Goal: Task Accomplishment & Management: Manage account settings

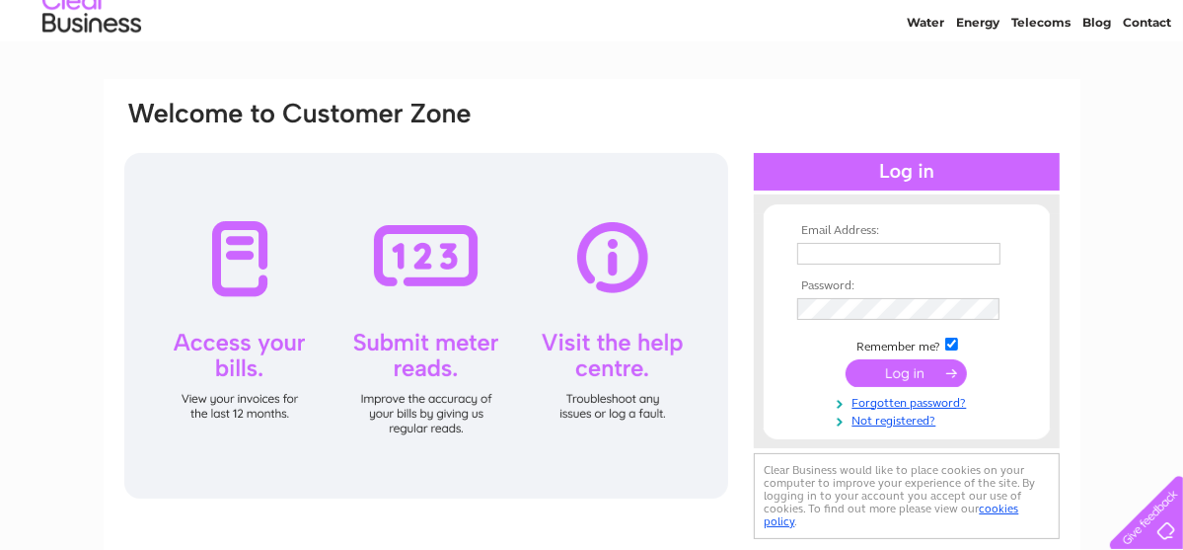
scroll to position [99, 0]
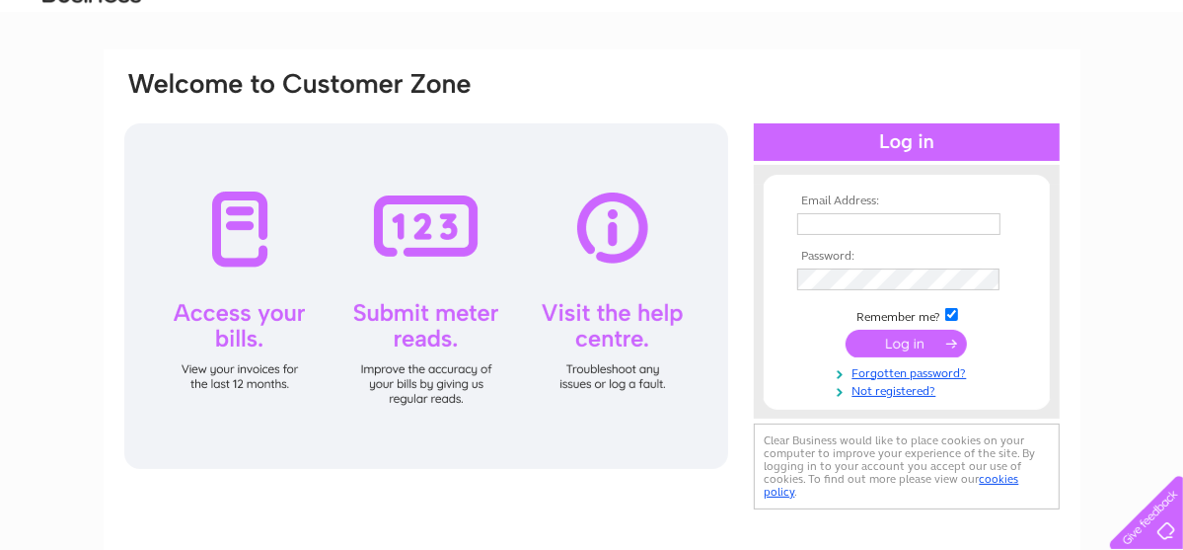
type input "[EMAIL_ADDRESS][DOMAIN_NAME]"
click at [909, 343] on input "submit" at bounding box center [906, 344] width 121 height 28
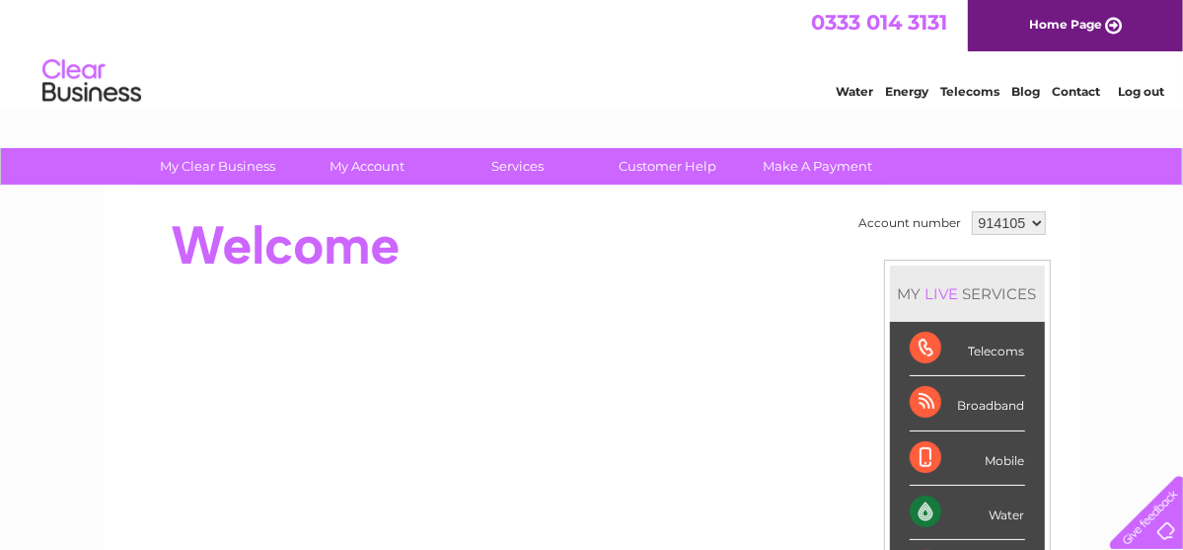
click at [509, 267] on div at bounding box center [481, 245] width 718 height 79
click at [518, 65] on div "Water Energy Telecoms Blog Contact Log out" at bounding box center [591, 83] width 1183 height 64
click at [802, 115] on html "0333 014 3131 Home Page Water Energy Telecoms Blog Contact Log out" at bounding box center [591, 57] width 1183 height 115
click at [497, 23] on div "0333 014 3131 Home Page" at bounding box center [591, 25] width 1183 height 51
click at [624, 75] on div "Water Energy Telecoms Blog Contact Log out" at bounding box center [591, 83] width 1183 height 64
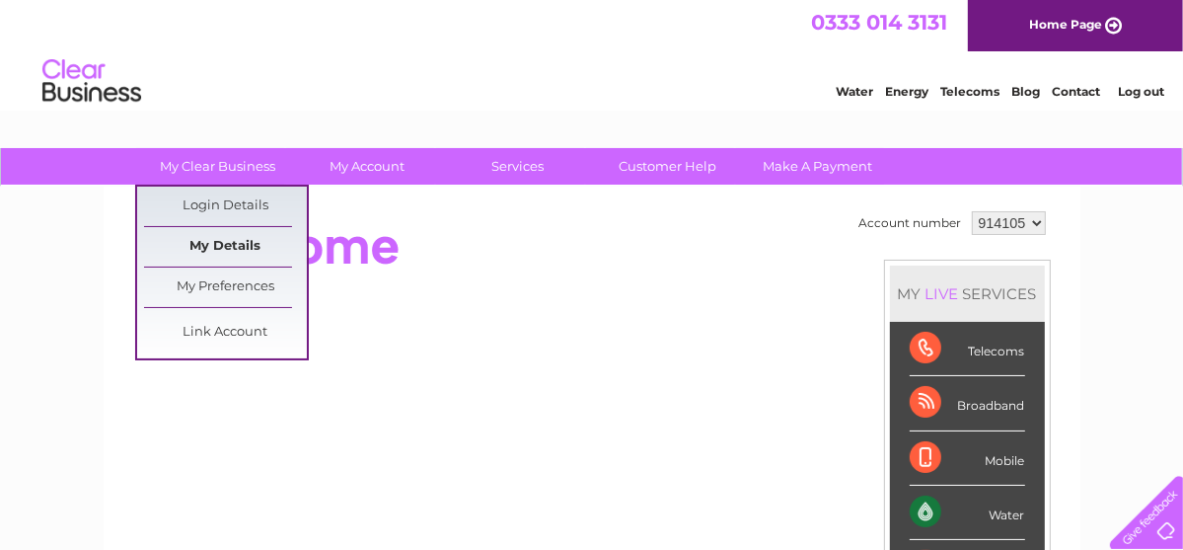
click at [234, 246] on link "My Details" at bounding box center [225, 246] width 163 height 39
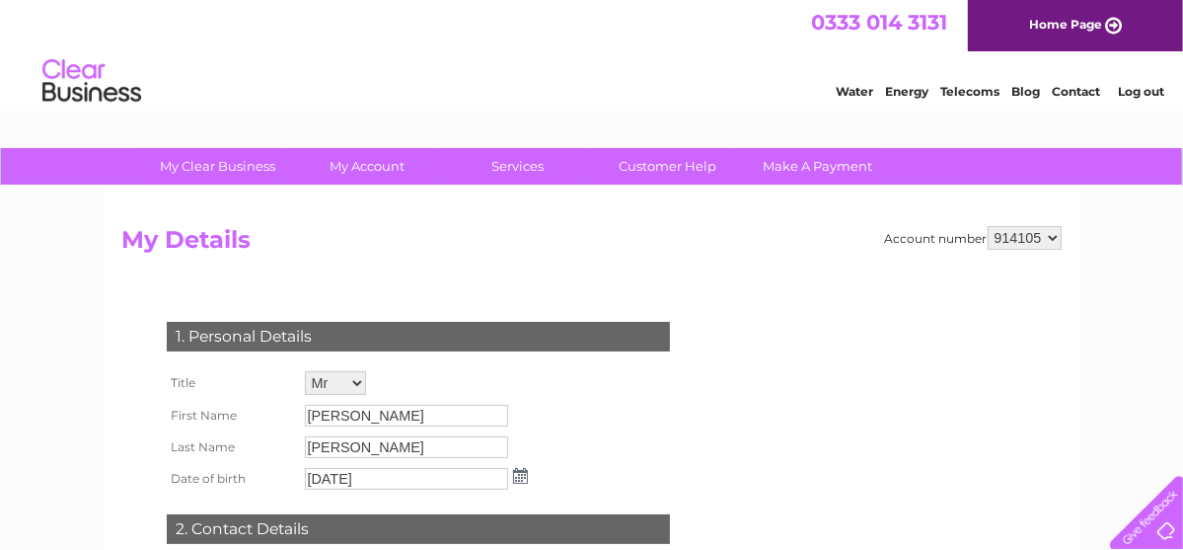
click at [770, 279] on form "Account number 914105 My Details 1. Personal Details Title Mr Mrs Ms Miss Dr Re…" at bounding box center [591, 495] width 939 height 539
click at [752, 53] on div "Water Energy Telecoms Blog Contact Log out" at bounding box center [591, 83] width 1183 height 64
click at [1168, 2] on link "Home Page" at bounding box center [1075, 25] width 215 height 51
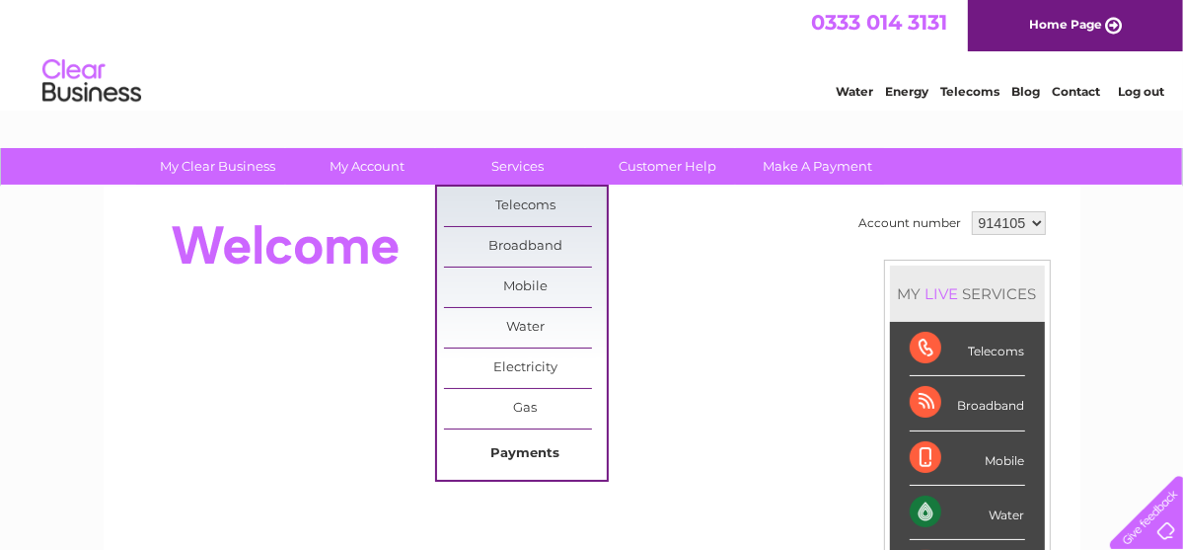
click at [527, 446] on link "Payments" at bounding box center [525, 453] width 163 height 39
